Goal: Navigation & Orientation: Understand site structure

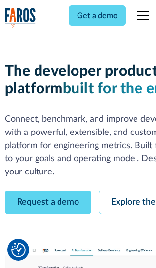
scroll to position [55, 0]
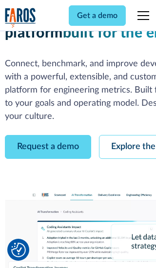
click at [48, 135] on link "Request a demo" at bounding box center [48, 147] width 86 height 24
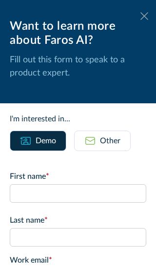
click at [144, 16] on icon at bounding box center [144, 15] width 8 height 7
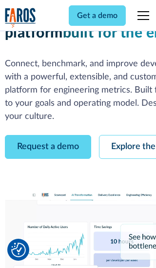
click at [127, 135] on link "Explore the platform" at bounding box center [151, 147] width 104 height 24
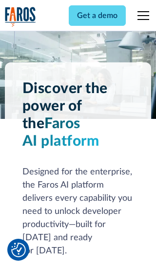
scroll to position [7310, 0]
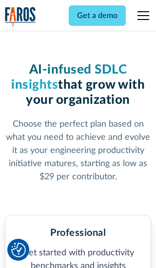
scroll to position [1508, 0]
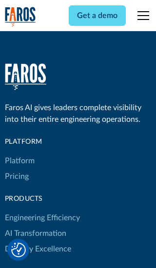
click at [19, 153] on link "Platform" at bounding box center [20, 161] width 30 height 16
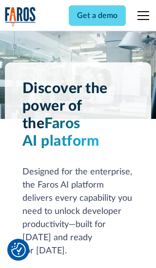
scroll to position [7622, 0]
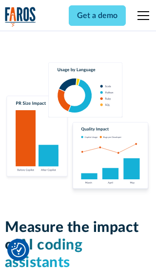
scroll to position [6016, 0]
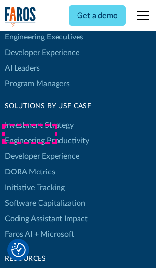
click at [29, 164] on link "DORA Metrics" at bounding box center [30, 172] width 50 height 16
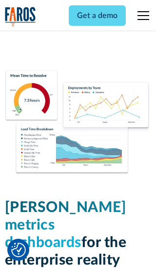
scroll to position [4261, 0]
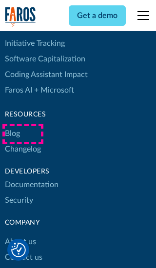
scroll to position [4409, 0]
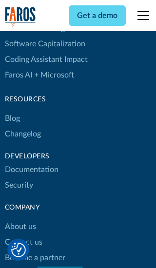
click at [22, 134] on link "Changelog" at bounding box center [23, 134] width 36 height 16
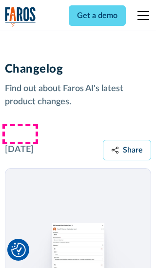
scroll to position [11739, 0]
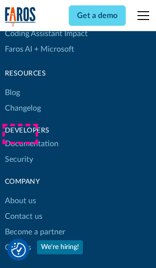
click at [20, 193] on link "About us" at bounding box center [20, 201] width 31 height 16
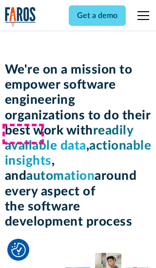
scroll to position [3356, 0]
